Goal: Register for event/course

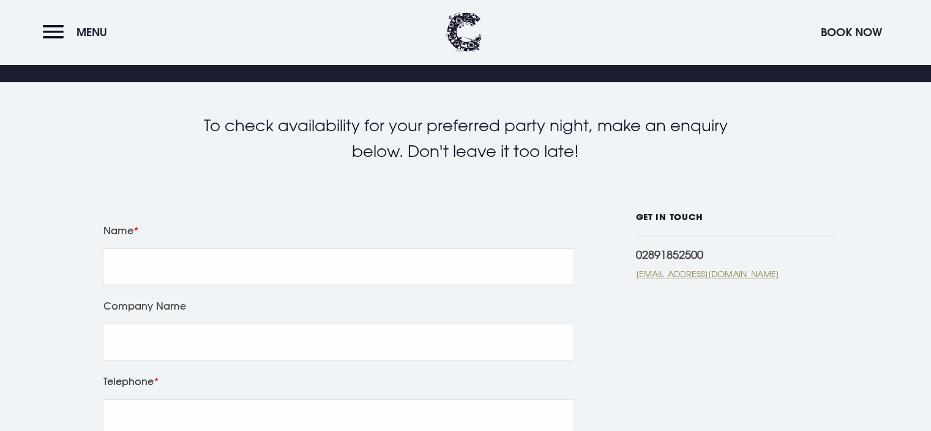
scroll to position [212, 0]
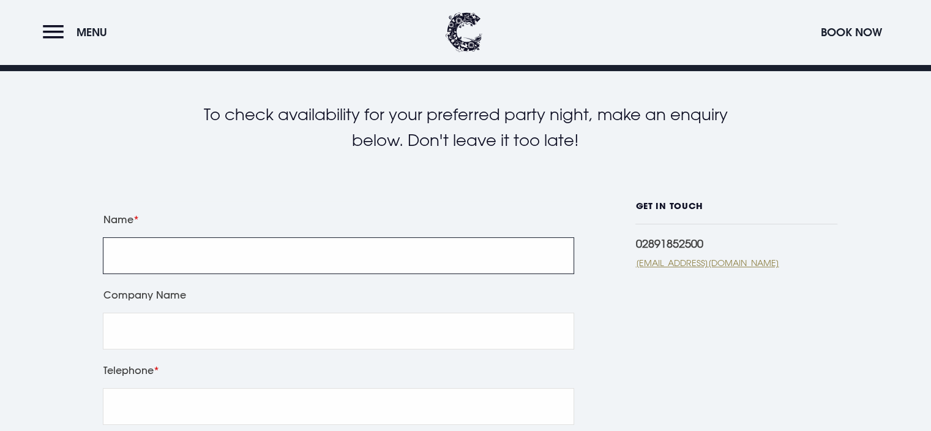
click at [144, 257] on input "Name" at bounding box center [339, 255] width 472 height 37
type input "Alex Forster"
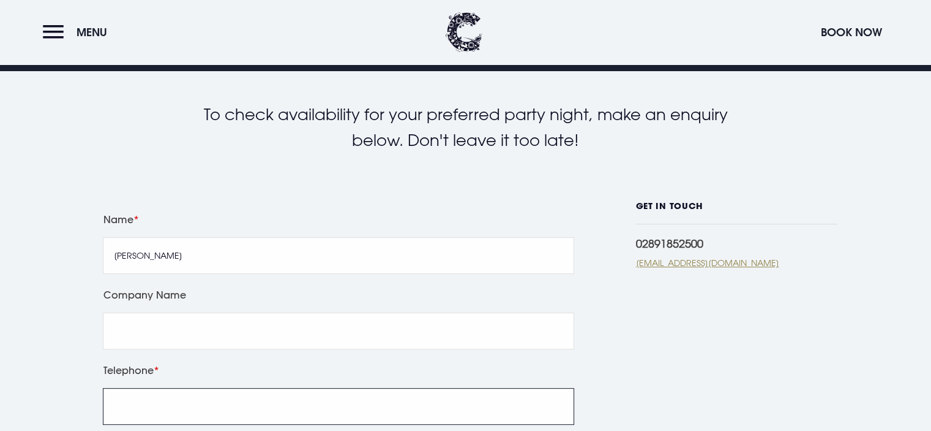
click at [150, 399] on input "Telephone" at bounding box center [339, 406] width 472 height 37
type input "07530174154"
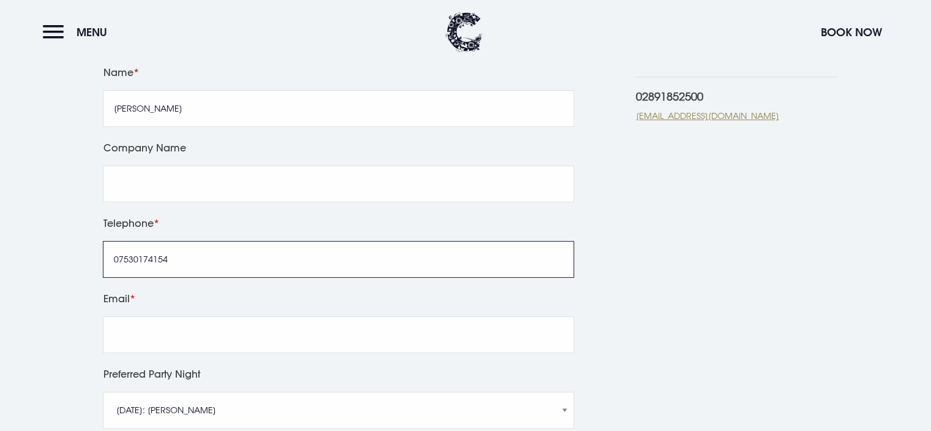
scroll to position [383, 0]
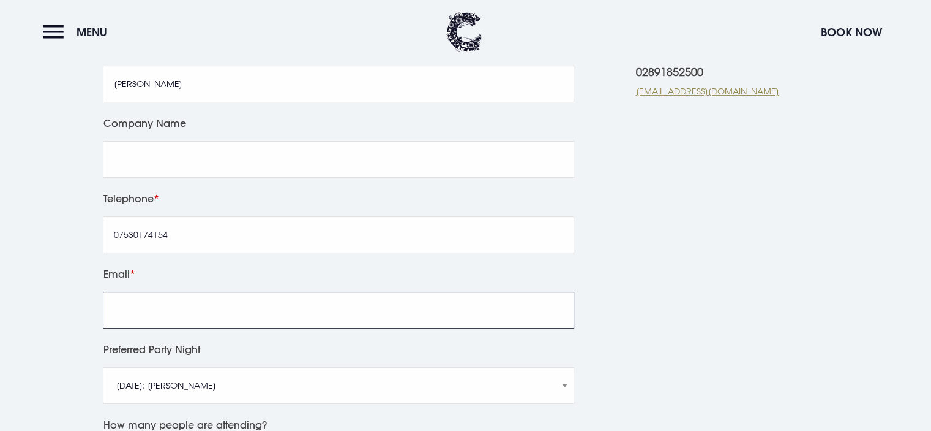
click at [238, 315] on input "Email" at bounding box center [339, 309] width 472 height 37
type input "AFORSTER345@C2KEN.NET"
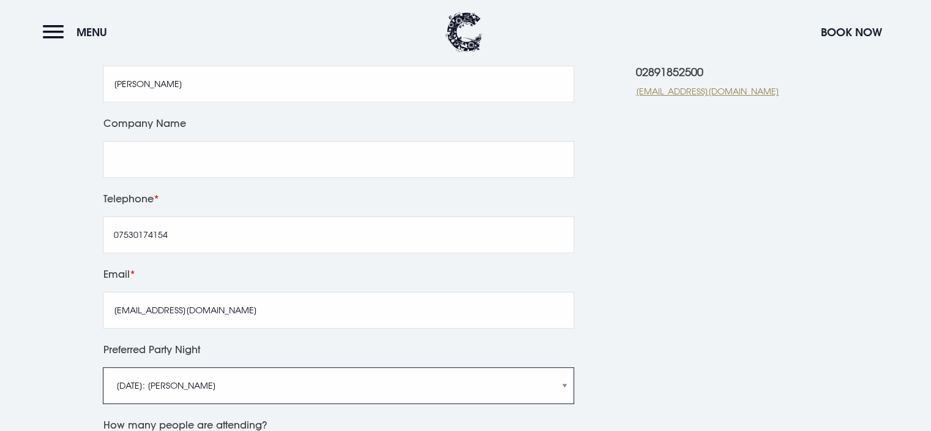
click at [563, 382] on select "Friday 5th December: Just Adam Saturday 6th December: Manouche Boys Friday 12th…" at bounding box center [339, 385] width 472 height 37
select select "Friday 19th December: Just Adam"
click at [103, 367] on select "Friday 5th December: Just Adam Saturday 6th December: Manouche Boys Friday 12th…" at bounding box center [339, 385] width 472 height 37
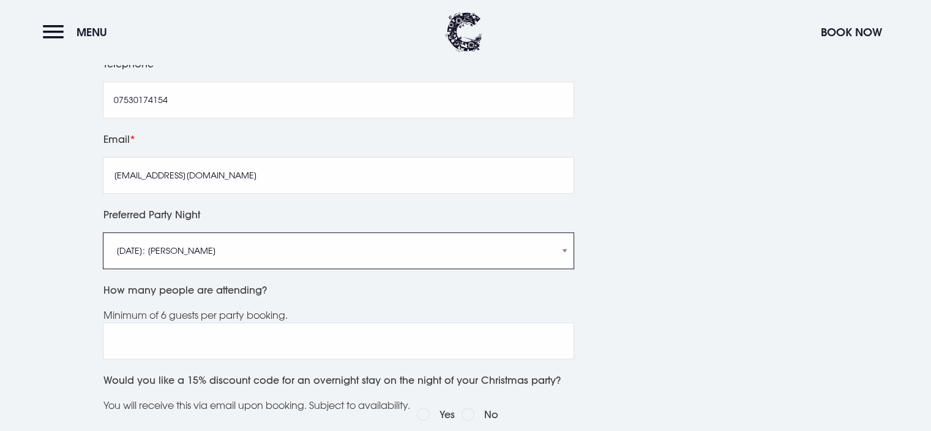
scroll to position [530, 0]
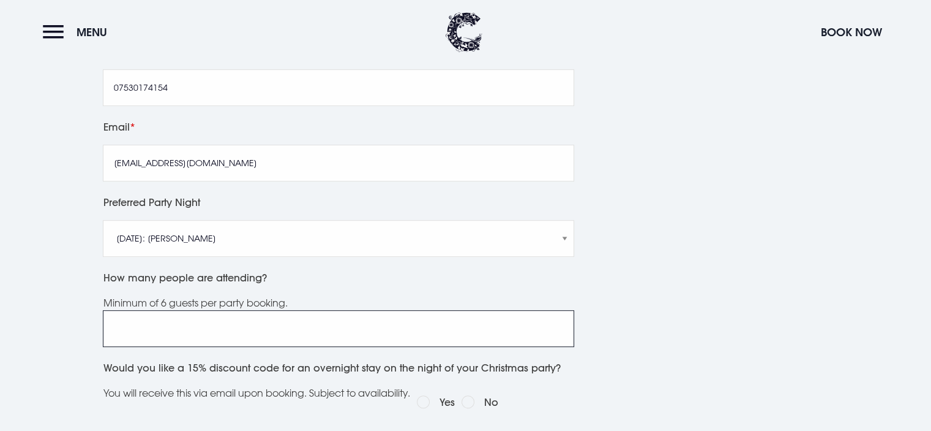
click at [326, 328] on input "How many people are attending?" at bounding box center [339, 328] width 472 height 37
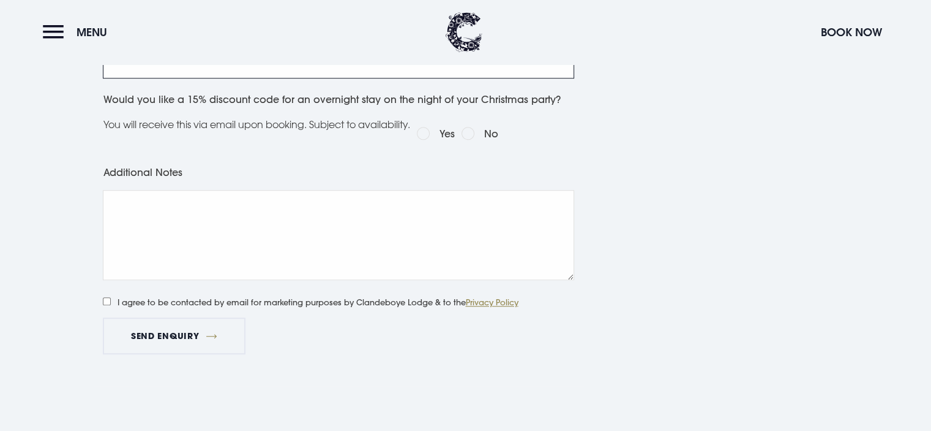
scroll to position [800, 0]
type input "6"
click at [107, 296] on input "I agree to be contacted by email for marketing purposes by Clandeboye Lodge & t…" at bounding box center [107, 300] width 8 height 8
checkbox input "true"
click at [179, 344] on button "Send Enquiry" at bounding box center [174, 334] width 142 height 37
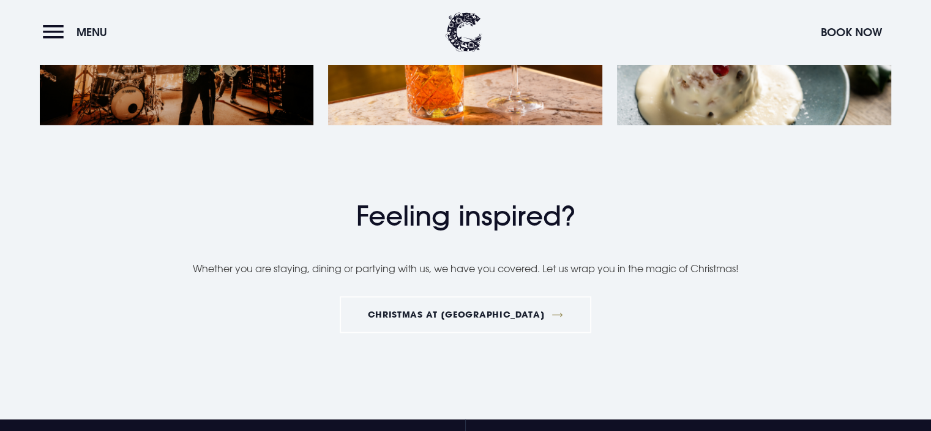
scroll to position [726, 0]
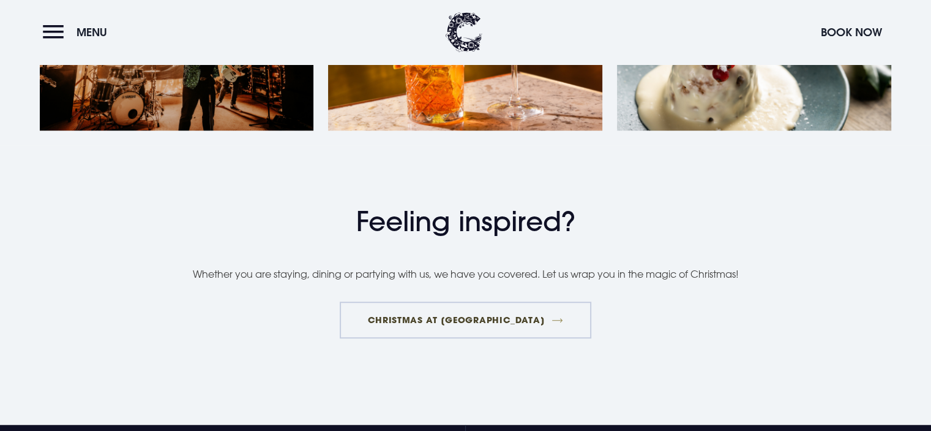
click at [470, 316] on link "Christmas at [GEOGRAPHIC_DATA]" at bounding box center [466, 319] width 252 height 37
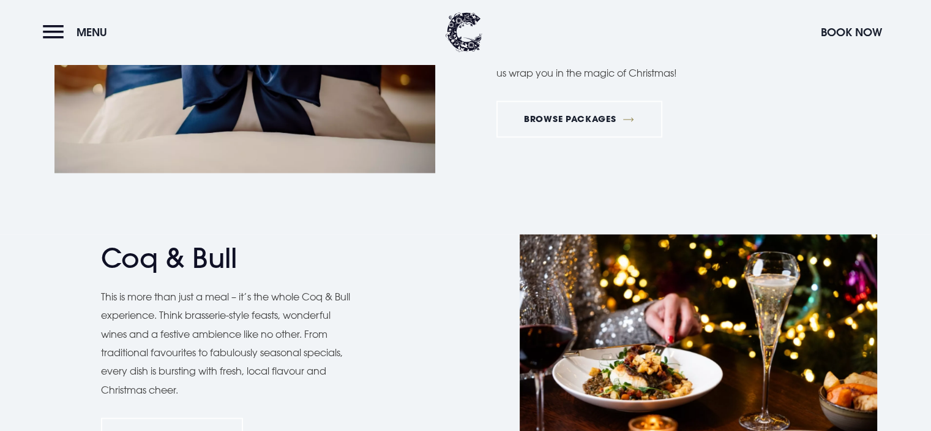
scroll to position [1649, 0]
